Goal: Check status: Check status

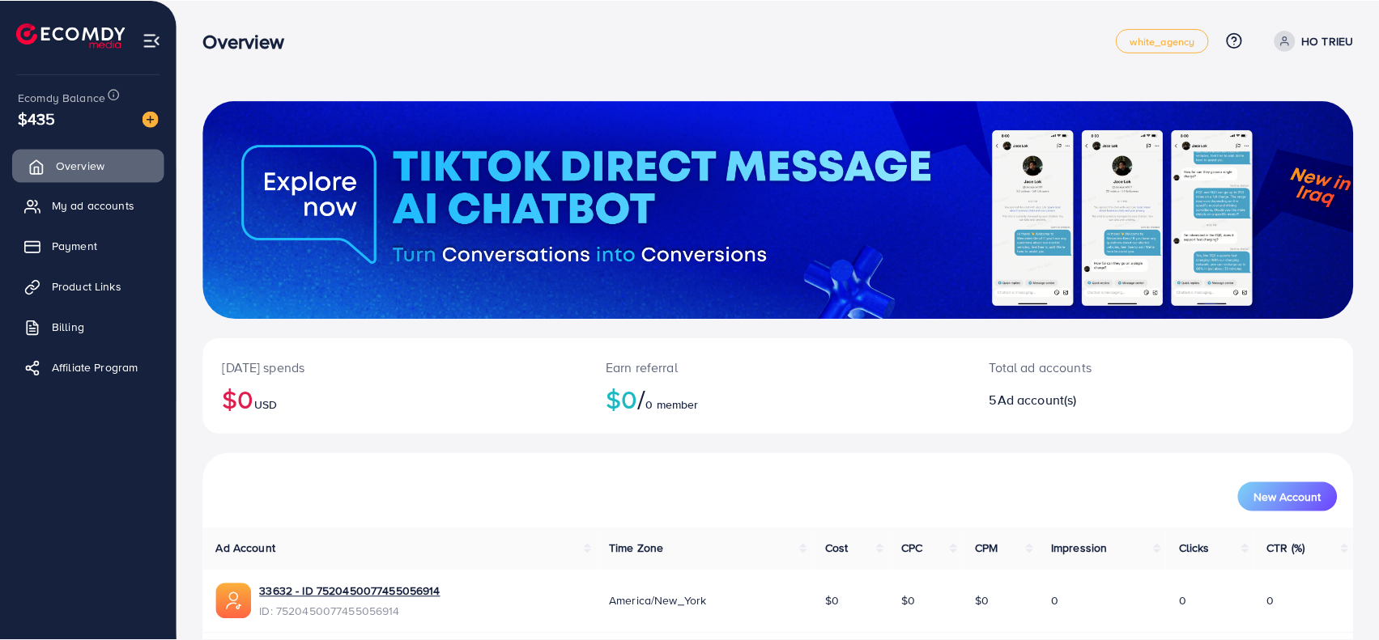
scroll to position [314, 0]
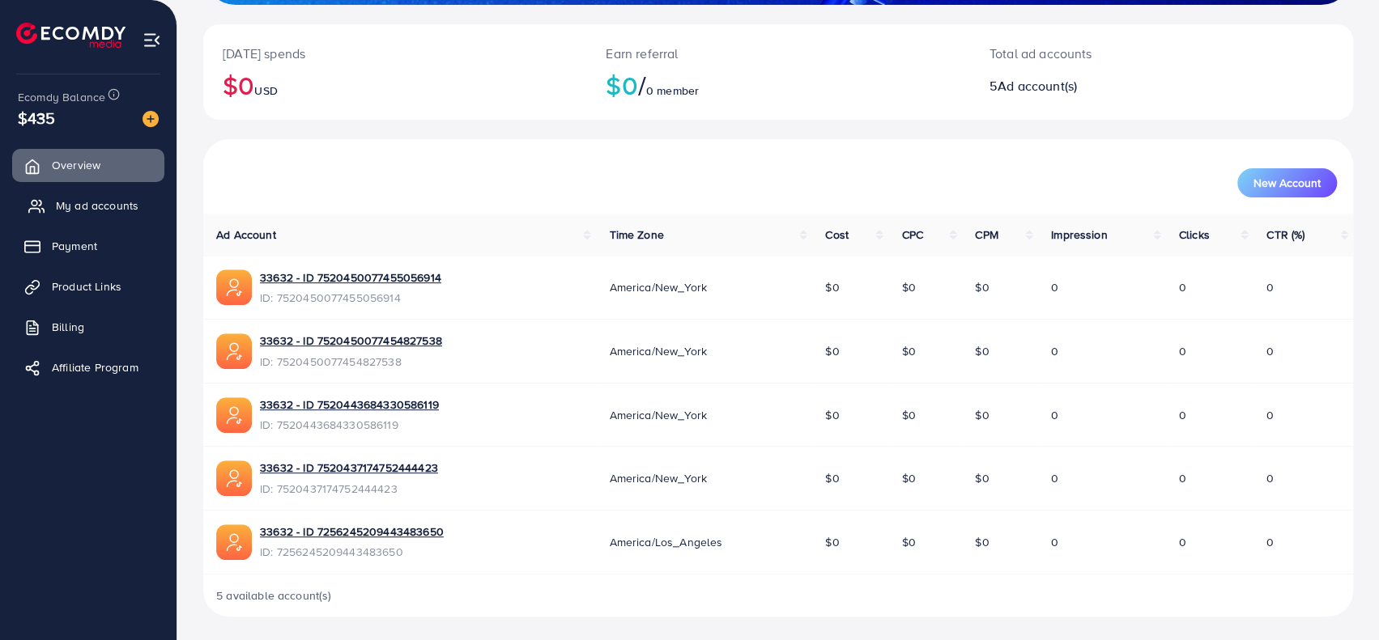
click at [100, 211] on span "My ad accounts" at bounding box center [97, 206] width 83 height 16
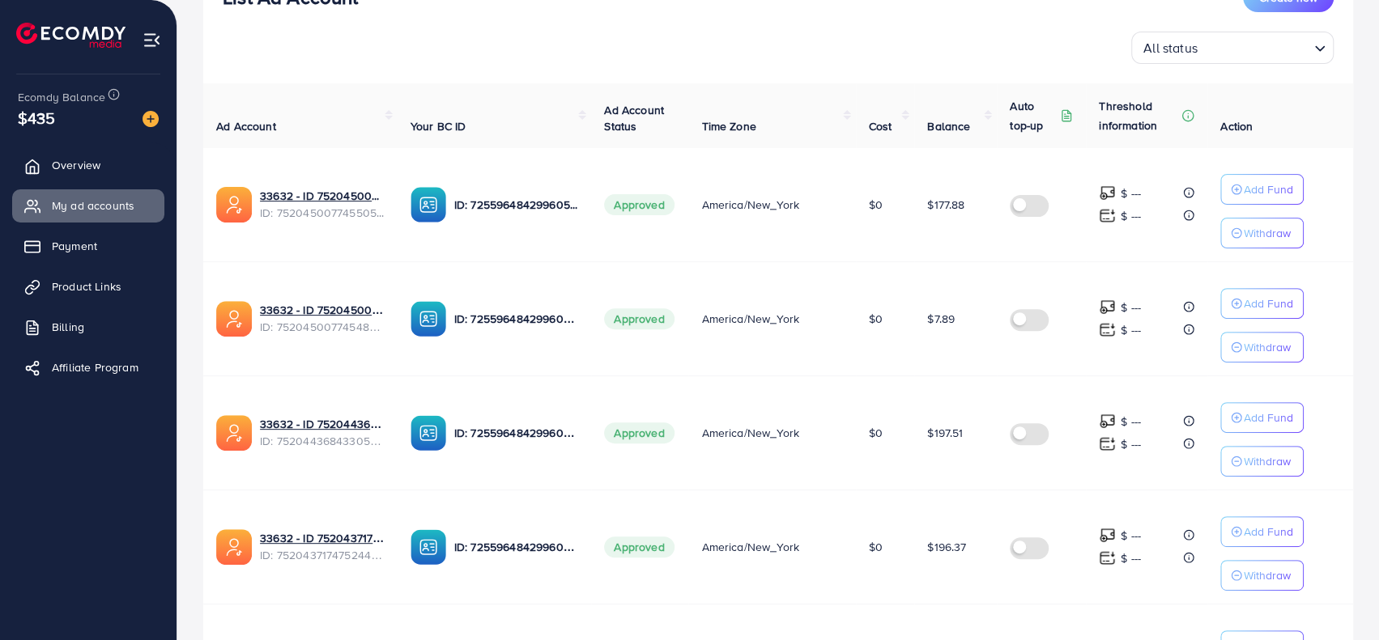
scroll to position [243, 0]
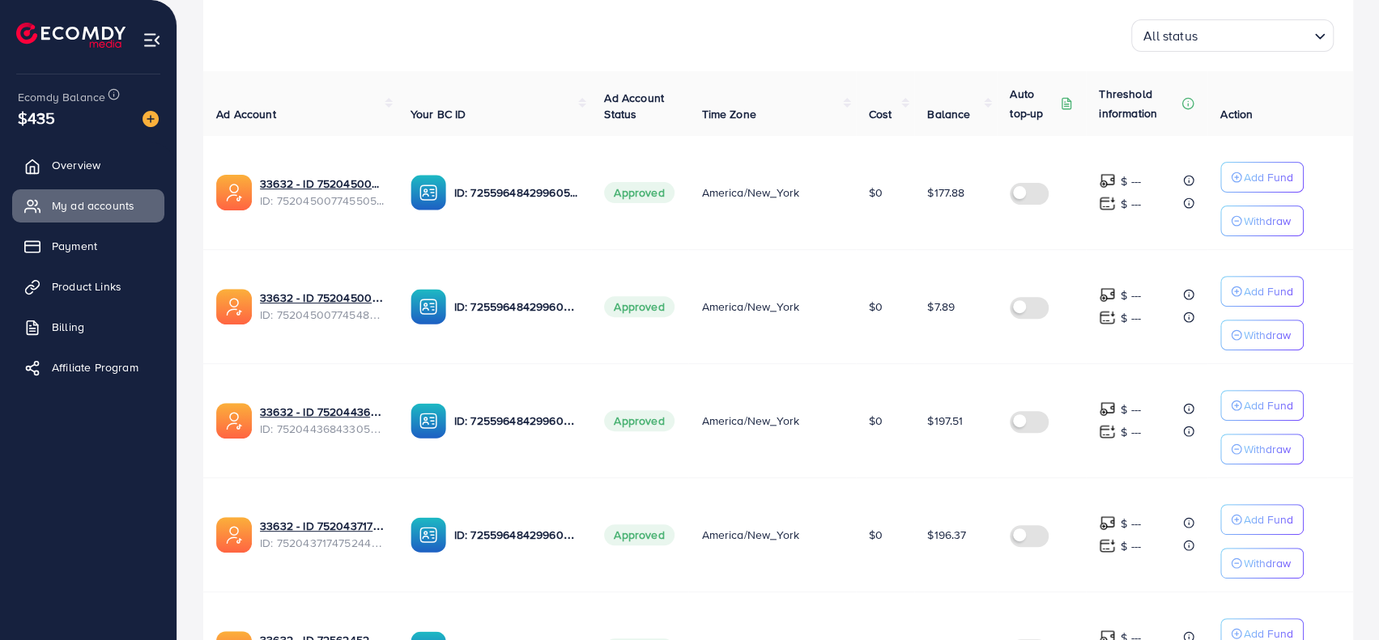
click at [951, 308] on span "$7.89" at bounding box center [941, 307] width 28 height 16
click at [946, 348] on td "$7.89" at bounding box center [955, 306] width 83 height 114
click at [310, 290] on link "33632 - ID 7520450077454827538" at bounding box center [322, 298] width 125 height 16
click at [923, 313] on td "$7.89" at bounding box center [955, 306] width 83 height 114
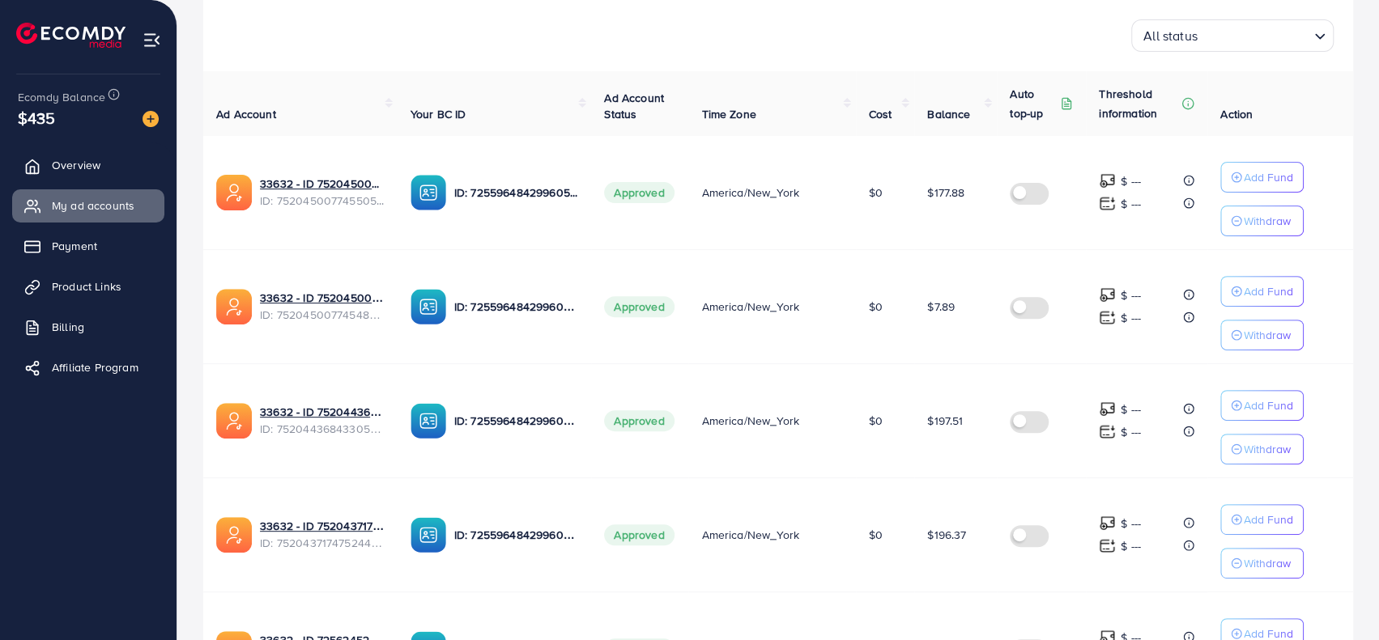
click at [942, 311] on span "$7.89" at bounding box center [941, 307] width 28 height 16
click at [929, 367] on td "$197.51" at bounding box center [955, 421] width 83 height 114
click at [926, 325] on td "$7.89" at bounding box center [955, 306] width 83 height 114
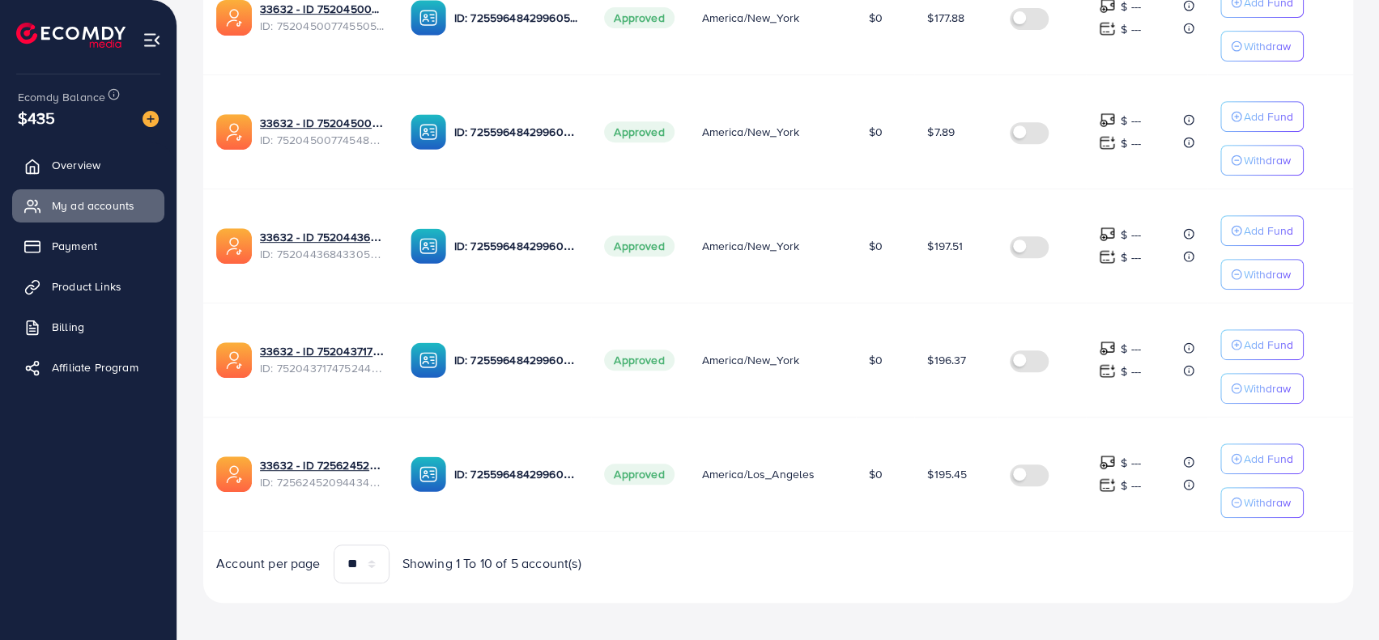
scroll to position [256, 0]
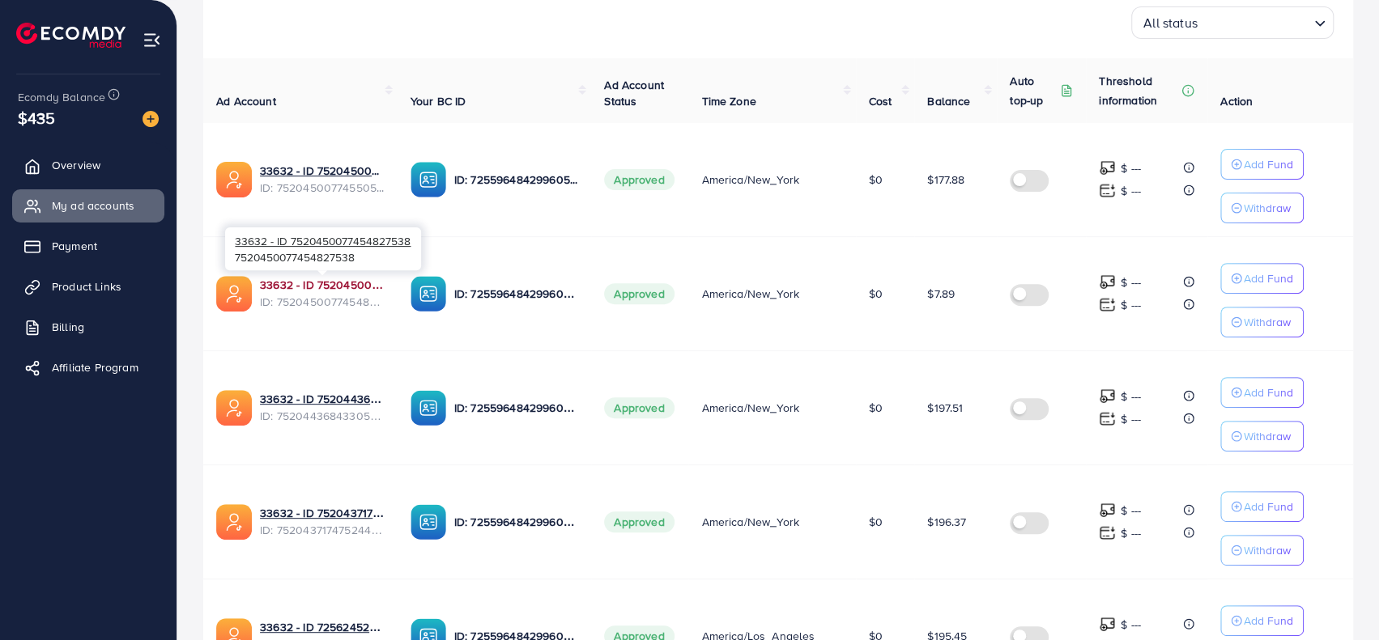
click at [320, 283] on link "33632 - ID 7520450077454827538" at bounding box center [322, 285] width 125 height 16
click at [950, 332] on td "$7.89" at bounding box center [955, 293] width 83 height 114
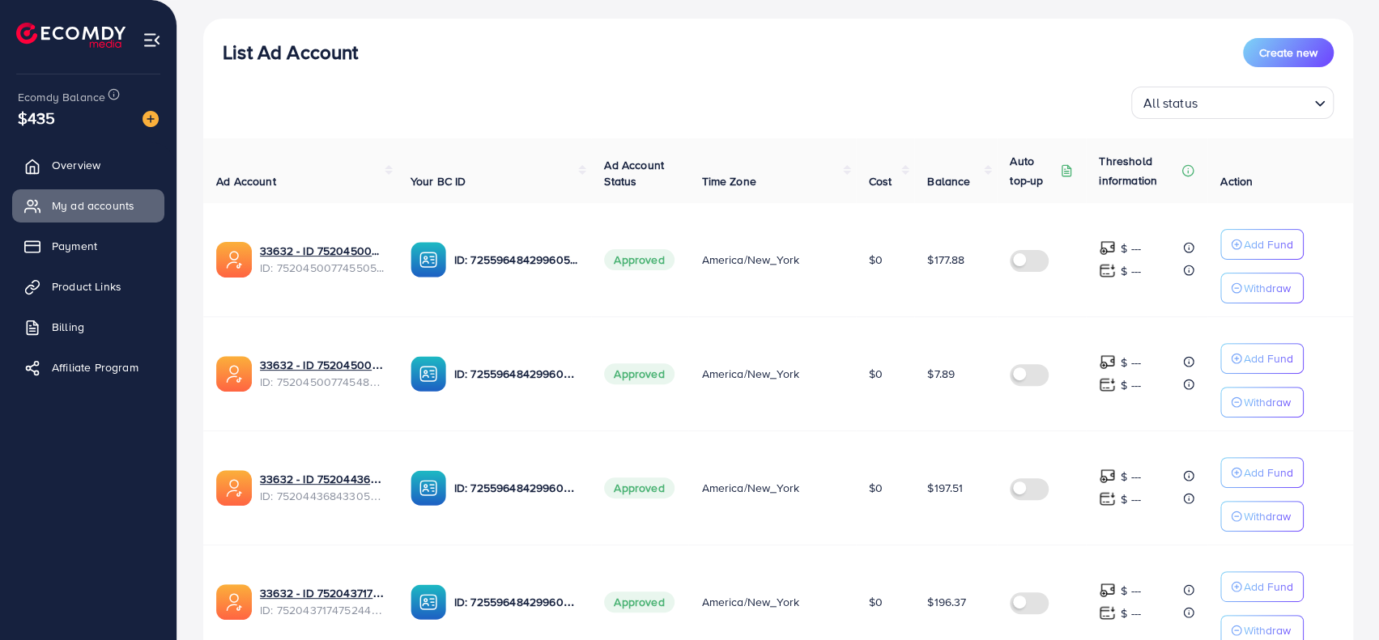
scroll to position [175, 0]
